Goal: Navigation & Orientation: Find specific page/section

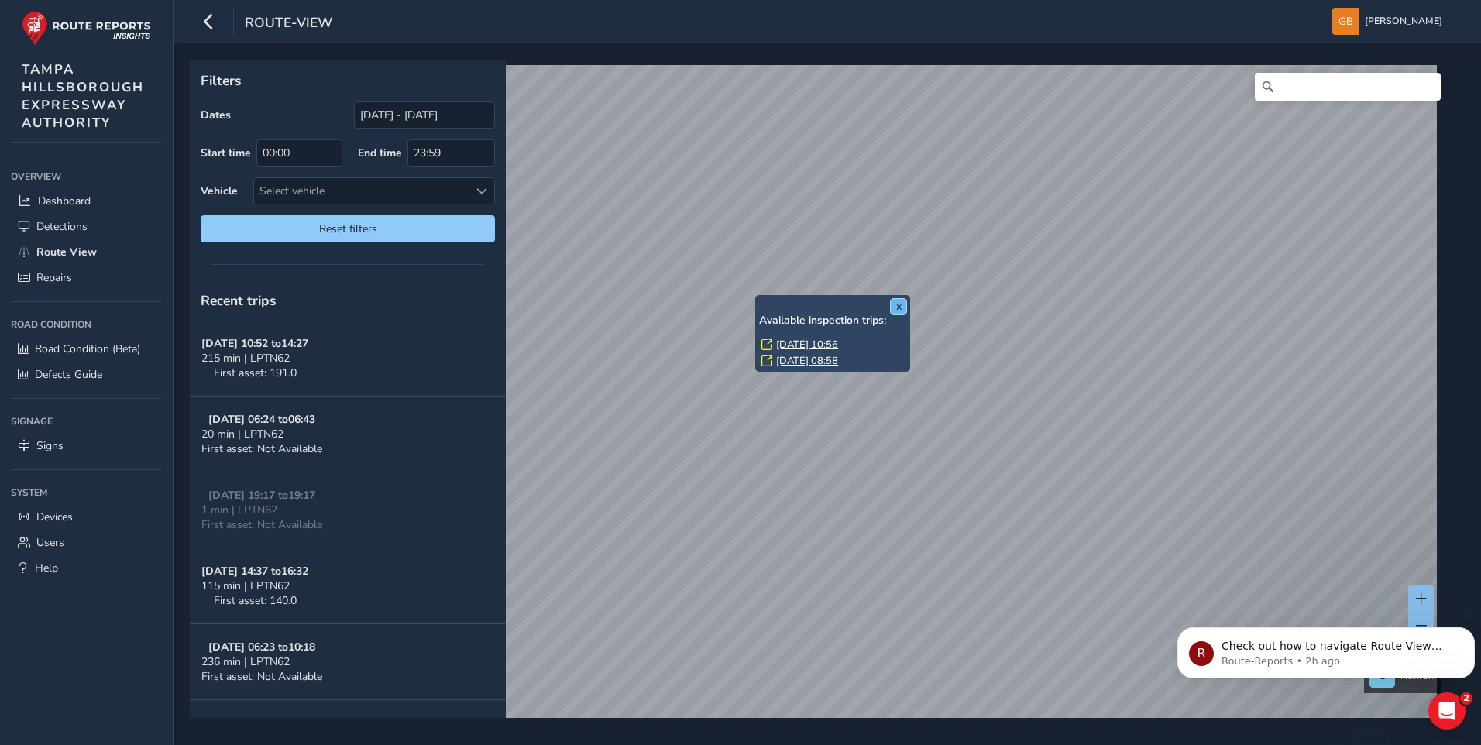
click at [903, 307] on button "x" at bounding box center [898, 306] width 15 height 15
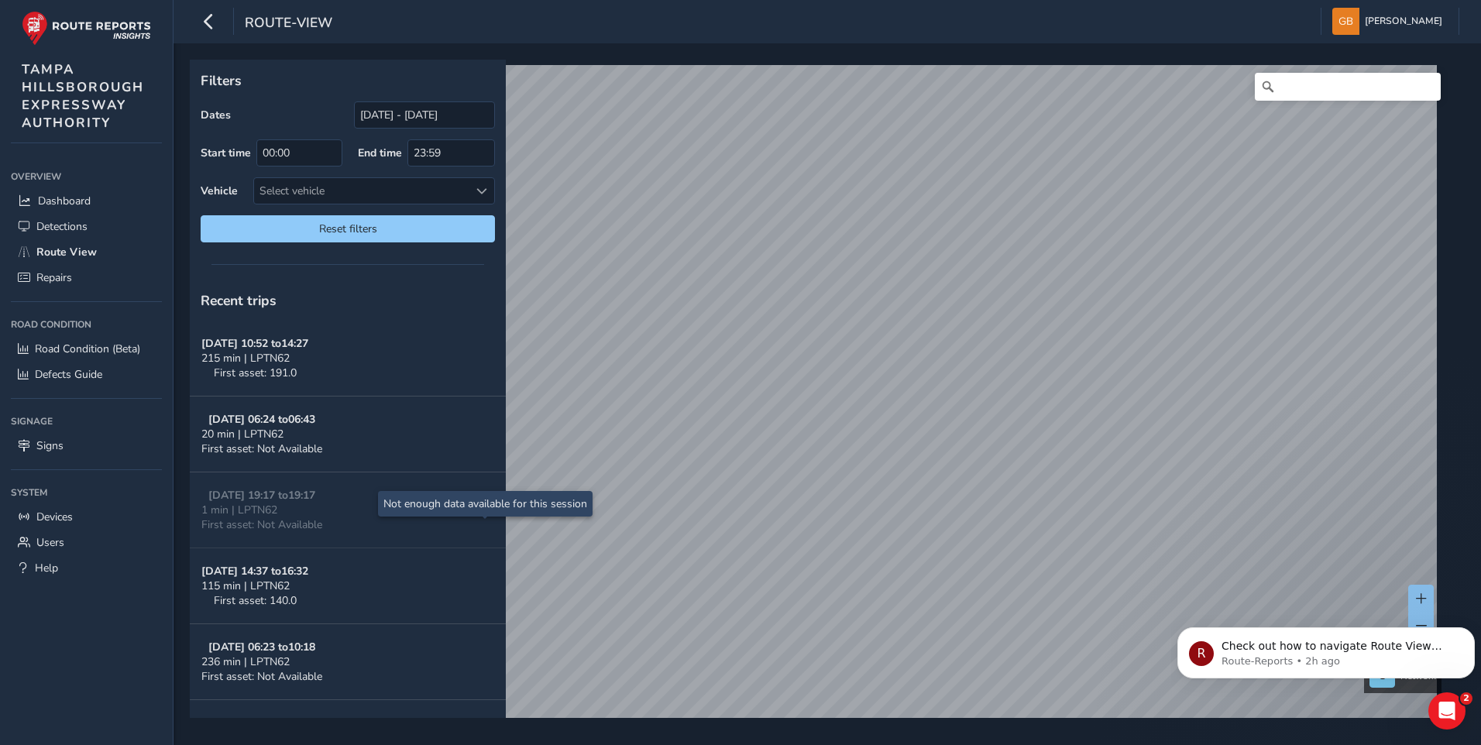
click at [481, 535] on div "Filters Dates 08/20/2025 - 09/19/2025 Start time 00:00 End time 23:59 Vehicle S…" at bounding box center [822, 389] width 1264 height 658
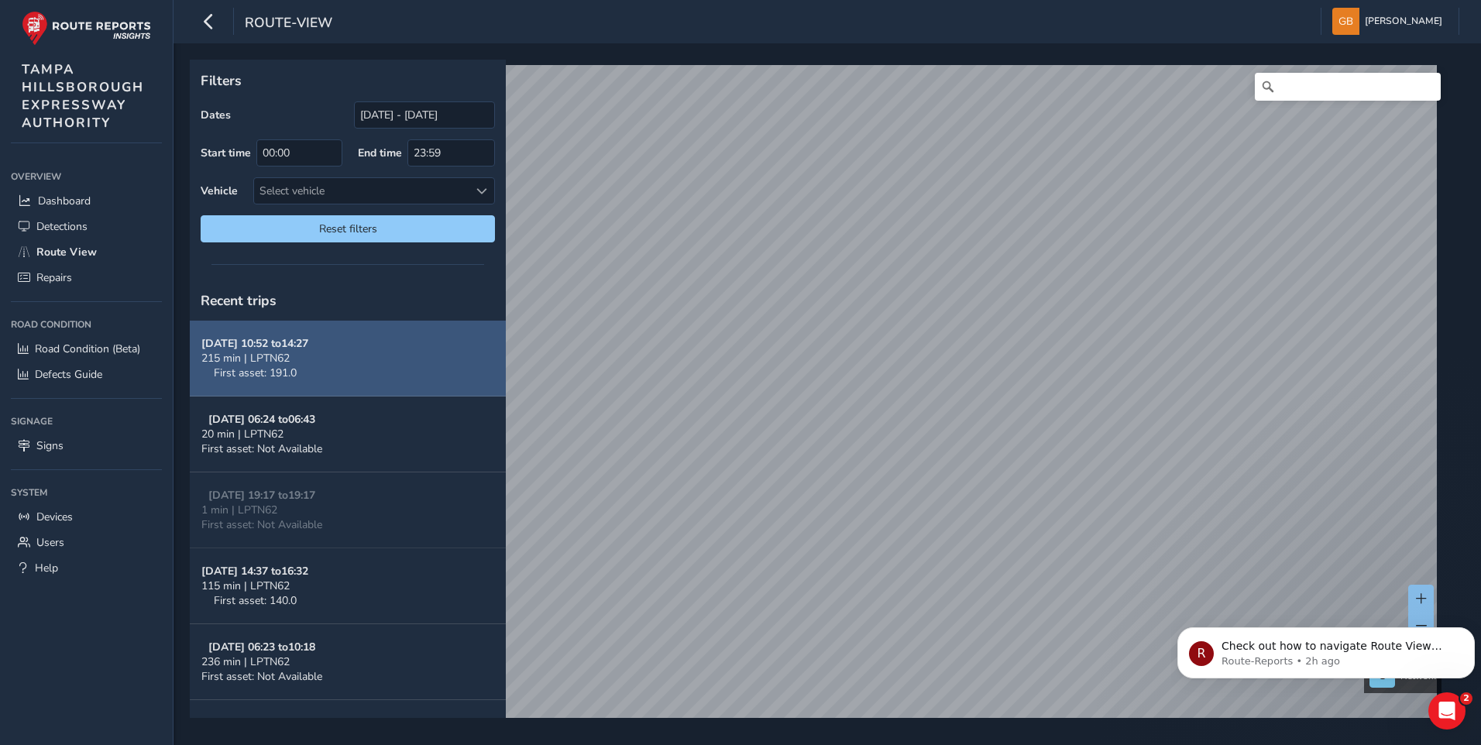
click at [379, 344] on div "Filters Dates 08/20/2025 - 09/19/2025 Start time 00:00 End time 23:59 Vehicle S…" at bounding box center [822, 389] width 1264 height 658
